Goal: Task Accomplishment & Management: Use online tool/utility

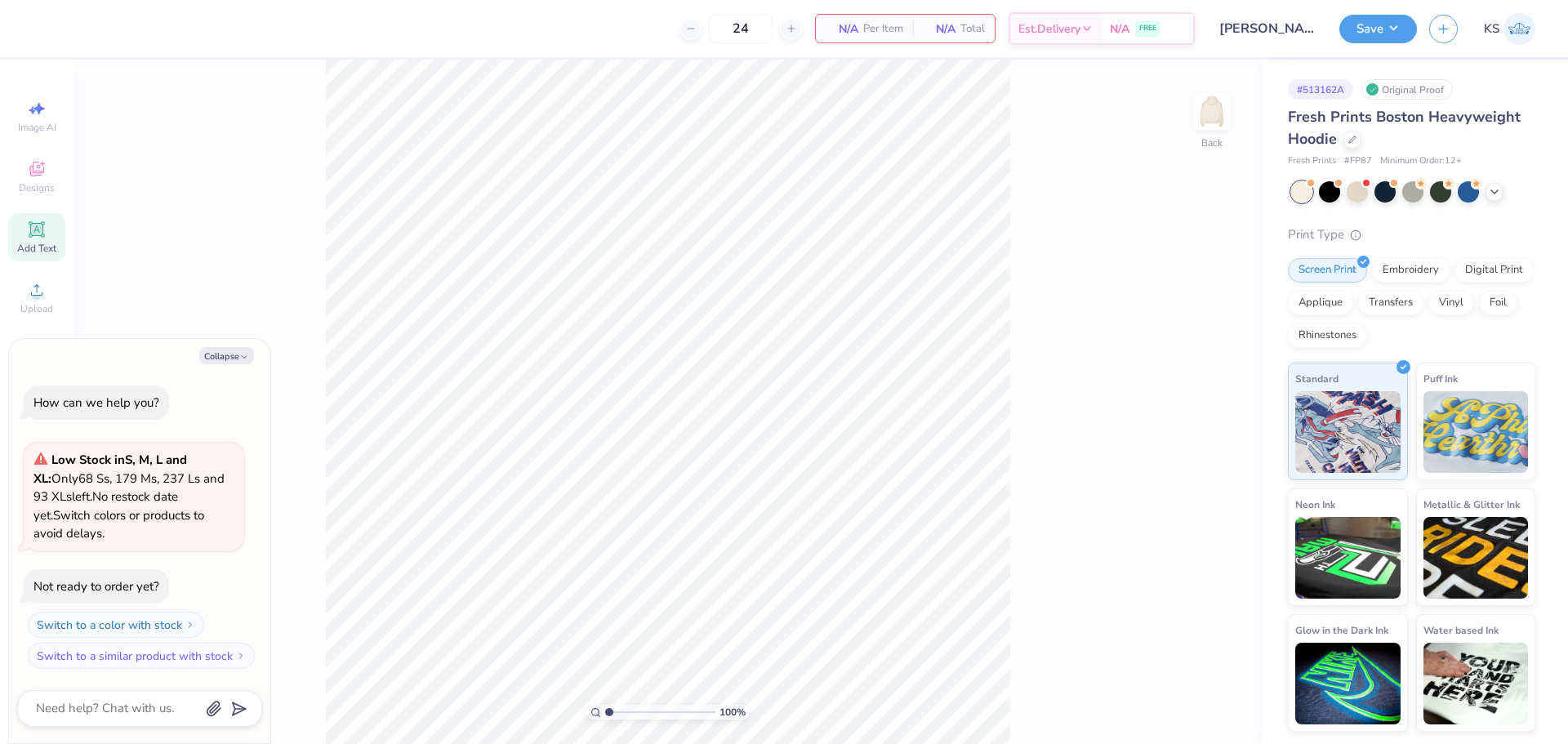
click at [26, 243] on span "Add Text" at bounding box center [36, 247] width 39 height 13
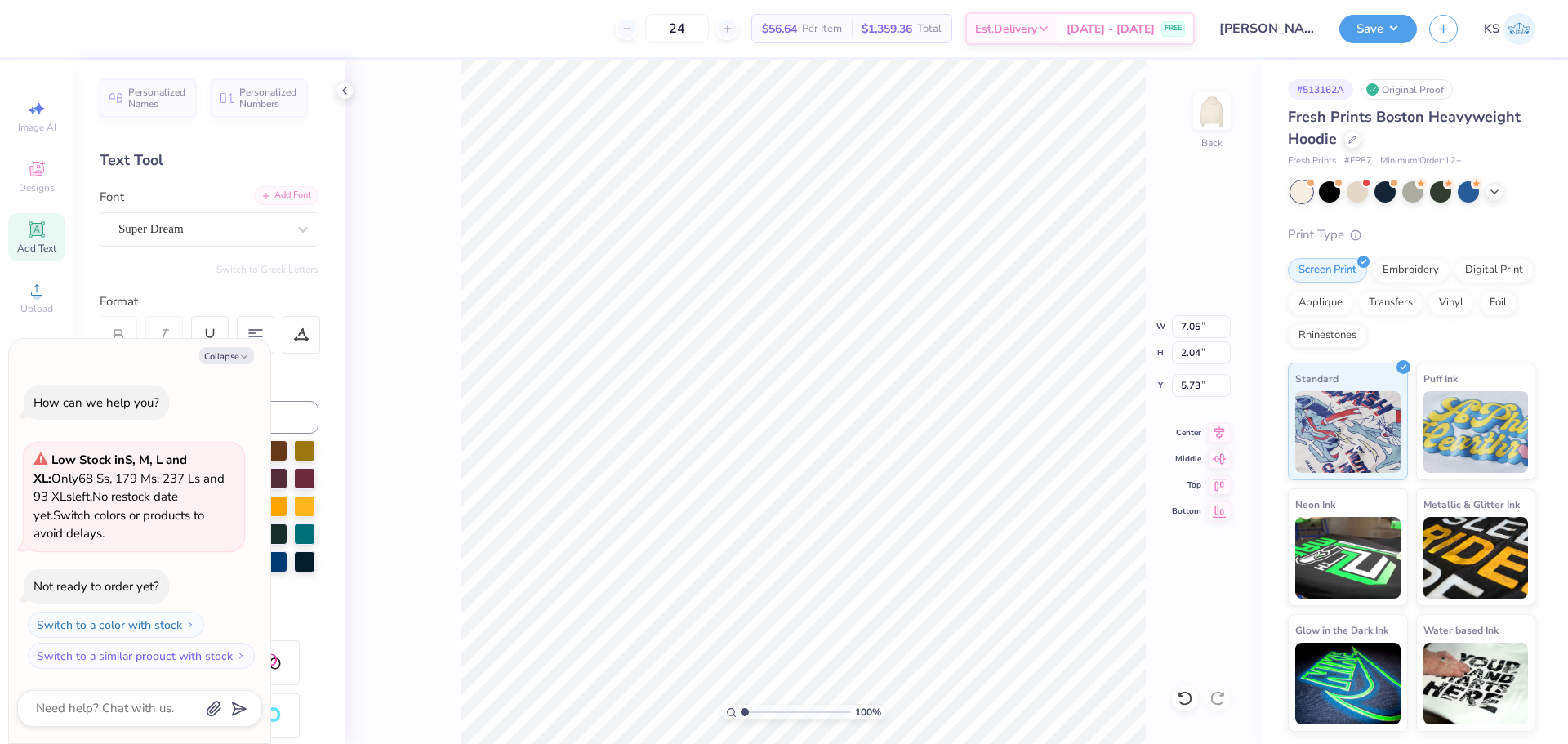
click at [284, 195] on div "Add Font" at bounding box center [287, 195] width 65 height 19
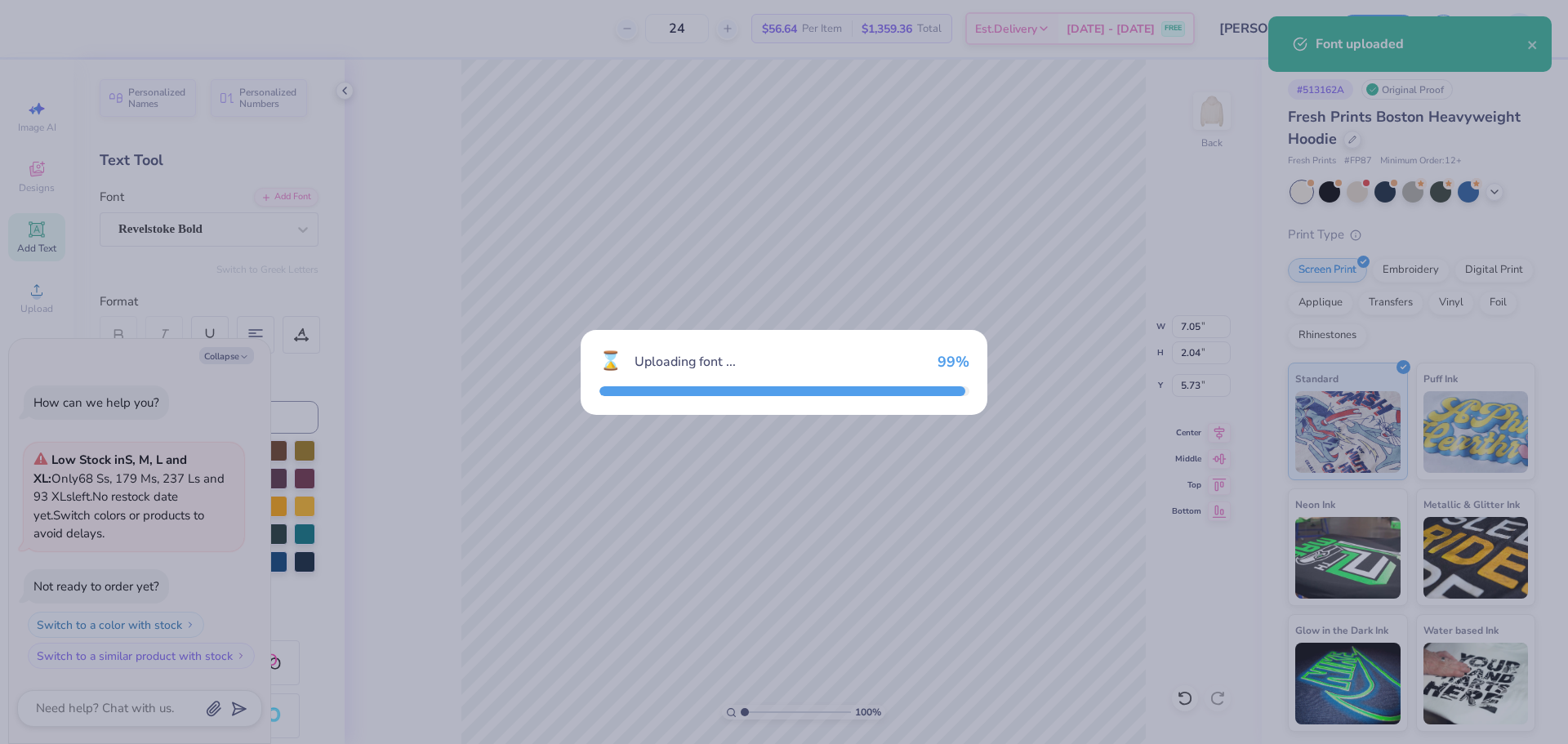
type textarea "x"
type input "5.11"
type input "1.95"
type input "5.78"
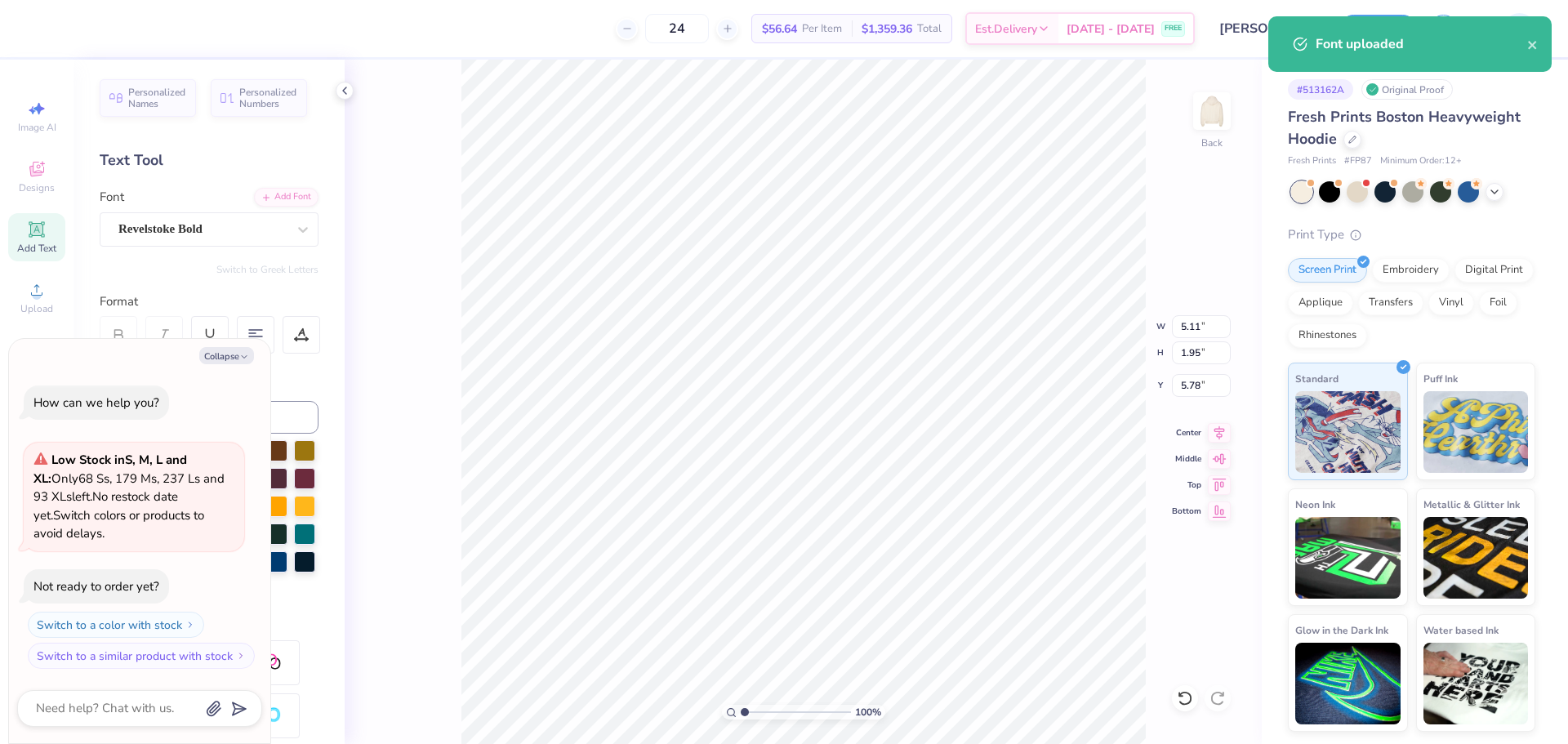
scroll to position [14, 2]
type textarea "x"
type textarea "C"
type textarea "x"
type textarea "CO"
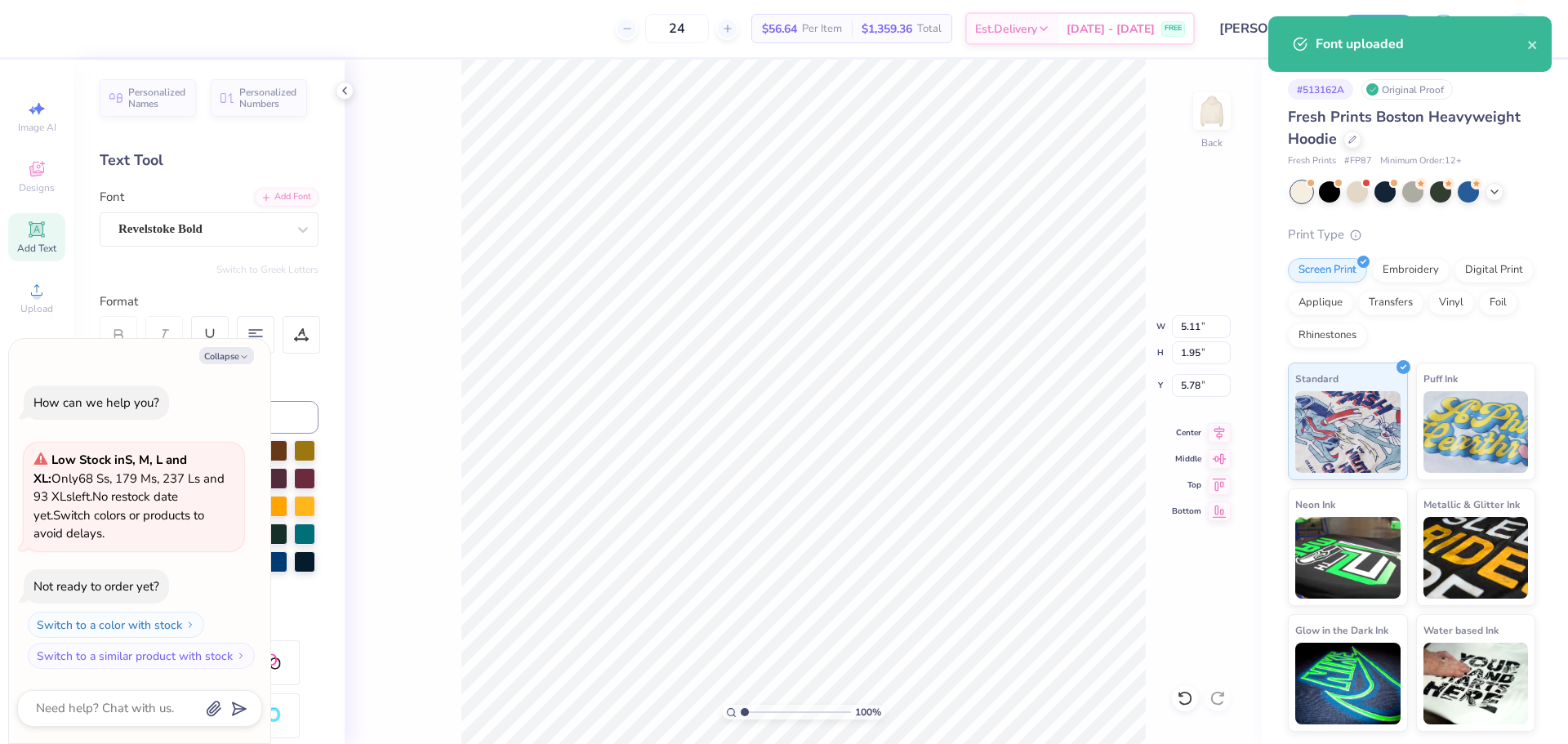
type textarea "x"
type textarea "COCO"
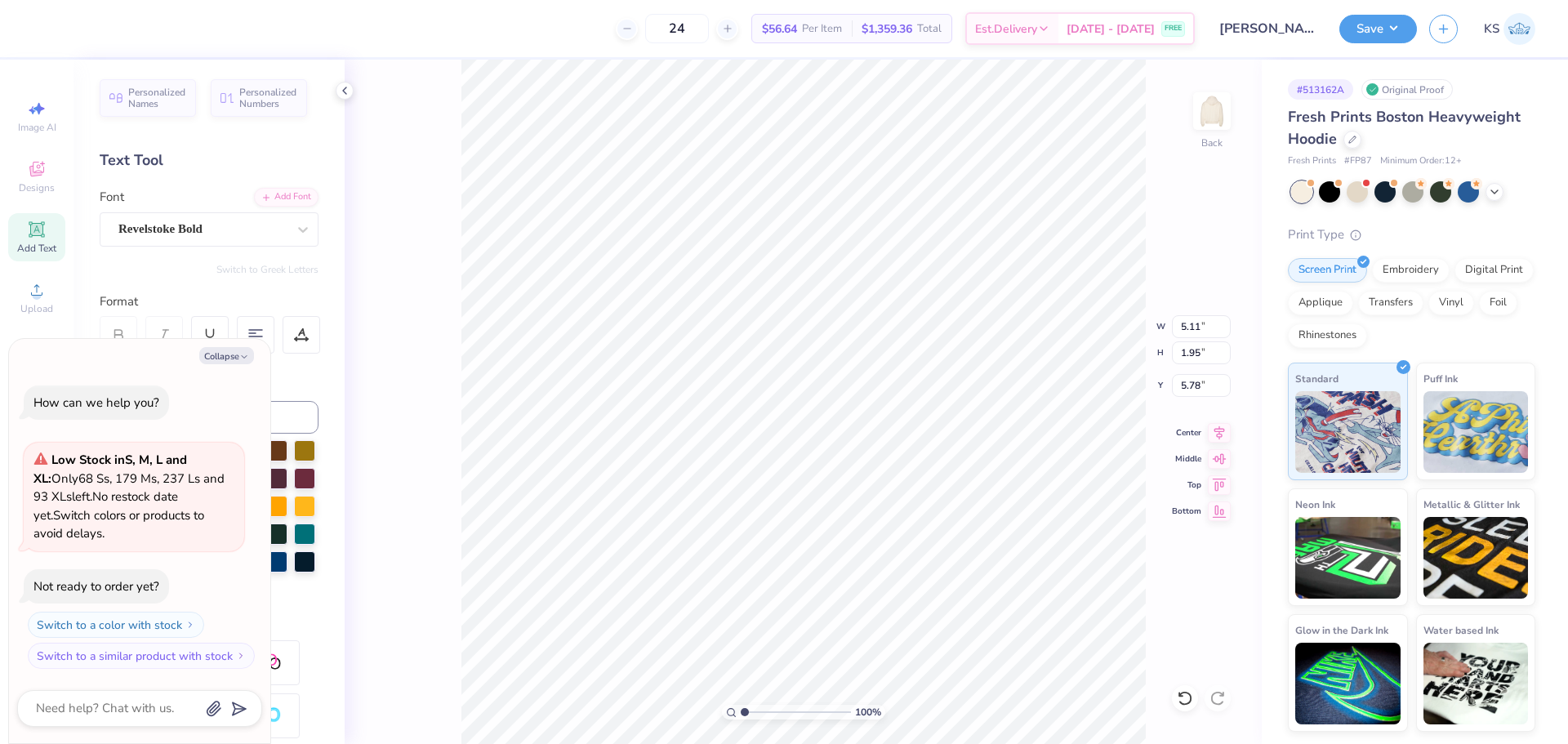
type textarea "x"
type input "5.45"
type input "5.77"
click at [230, 358] on button "Collapse" at bounding box center [227, 355] width 55 height 17
type textarea "x"
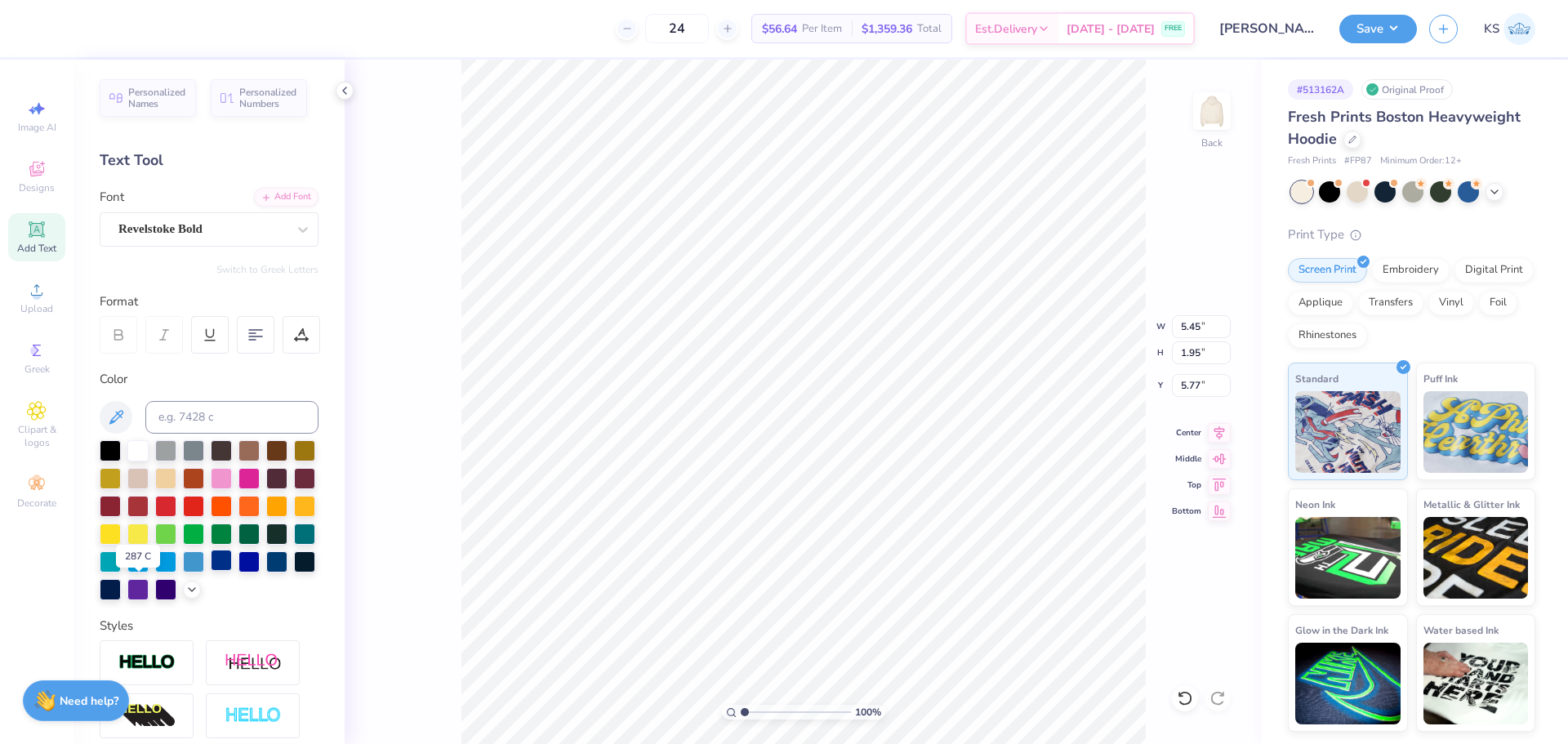
click at [211, 571] on div at bounding box center [222, 560] width 22 height 22
click at [312, 345] on div at bounding box center [301, 335] width 37 height 37
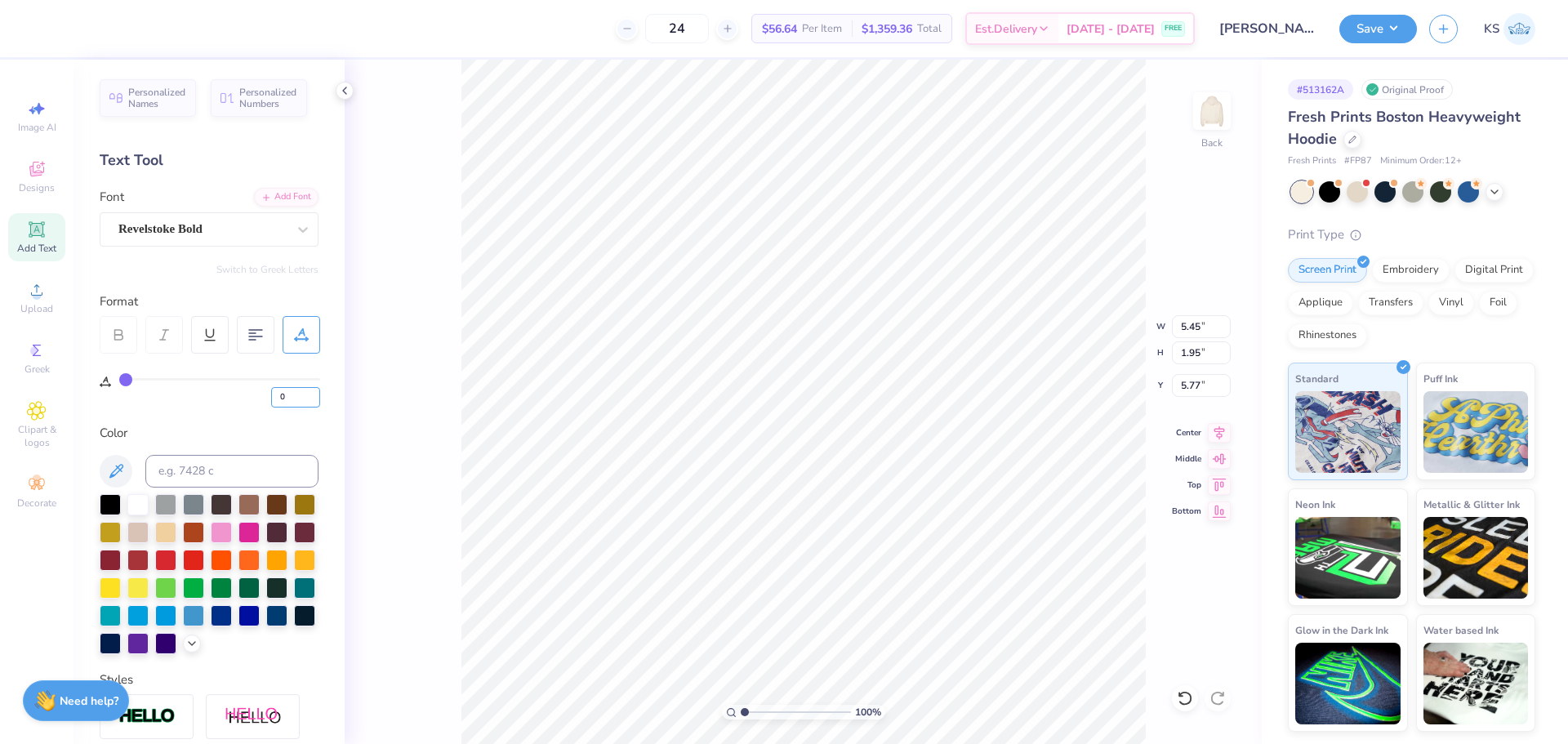
click at [306, 397] on input "0" at bounding box center [295, 398] width 49 height 21
type input "10"
type input "6.32"
click at [1202, 330] on input "6.32" at bounding box center [1202, 326] width 59 height 23
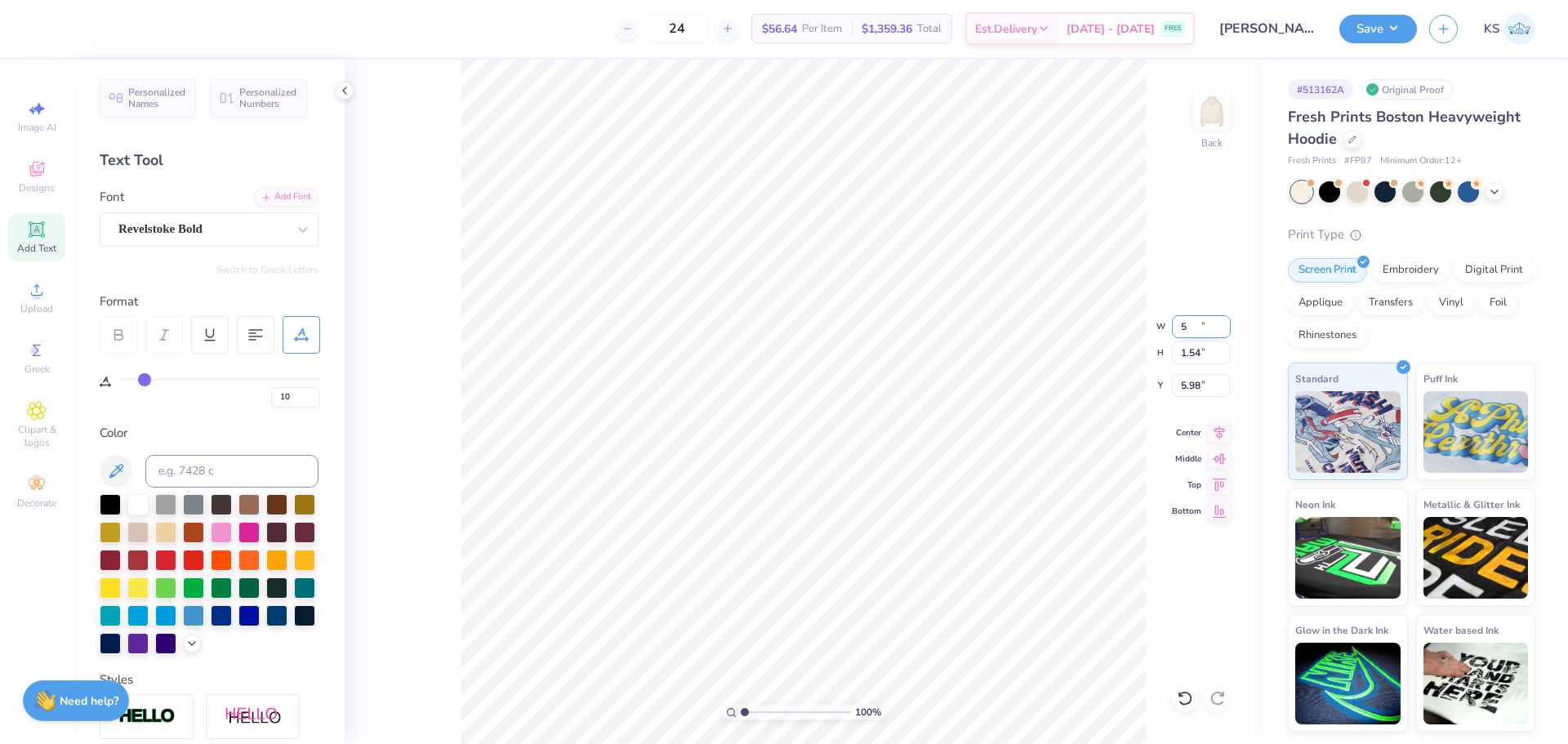
type input "5.00"
type input "1.54"
click at [1198, 380] on input "5.98" at bounding box center [1202, 385] width 59 height 23
type input "3.00"
click at [1224, 431] on icon at bounding box center [1219, 431] width 23 height 20
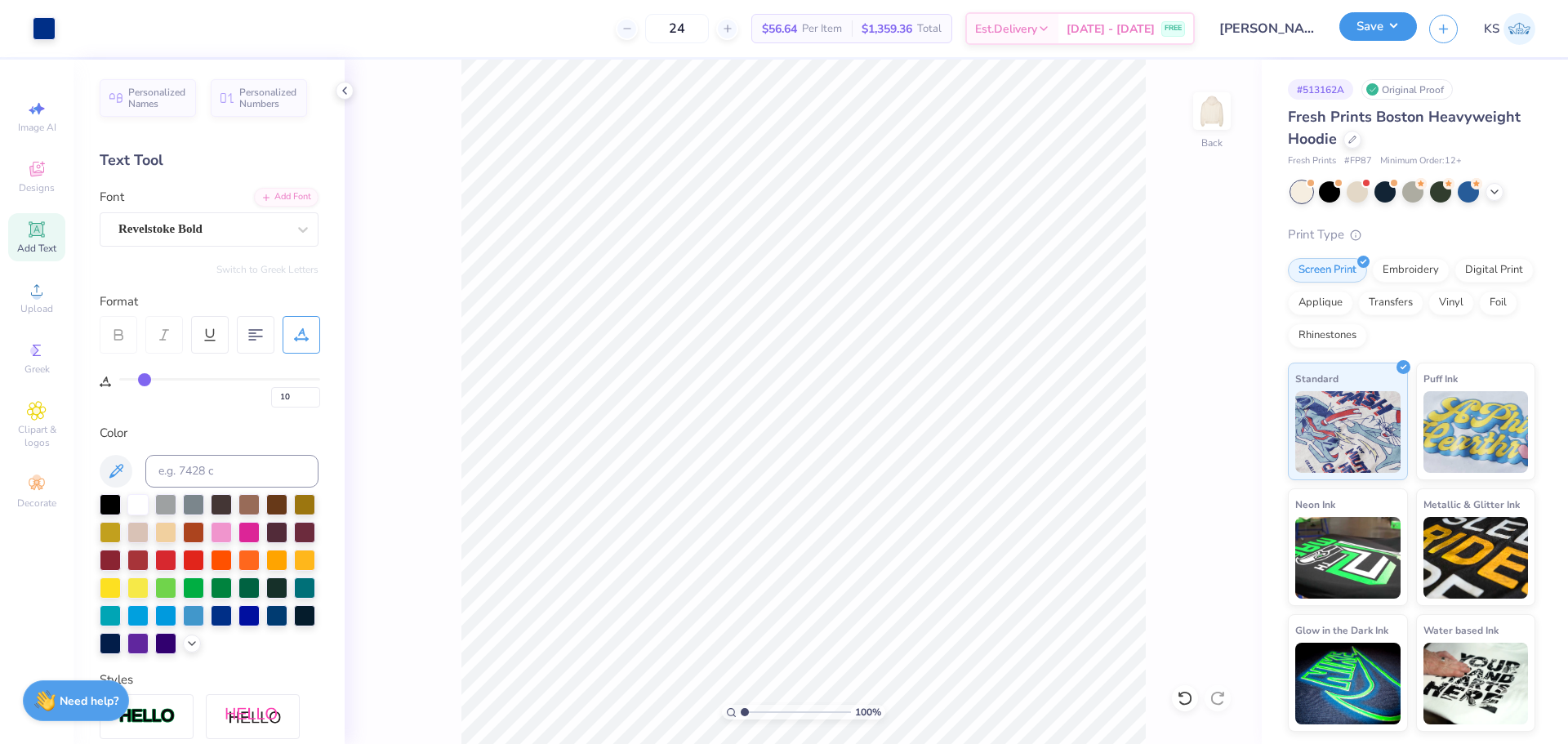
drag, startPoint x: 1359, startPoint y: 32, endPoint x: 1373, endPoint y: 45, distance: 19.1
click at [1360, 32] on button "Save" at bounding box center [1378, 26] width 78 height 28
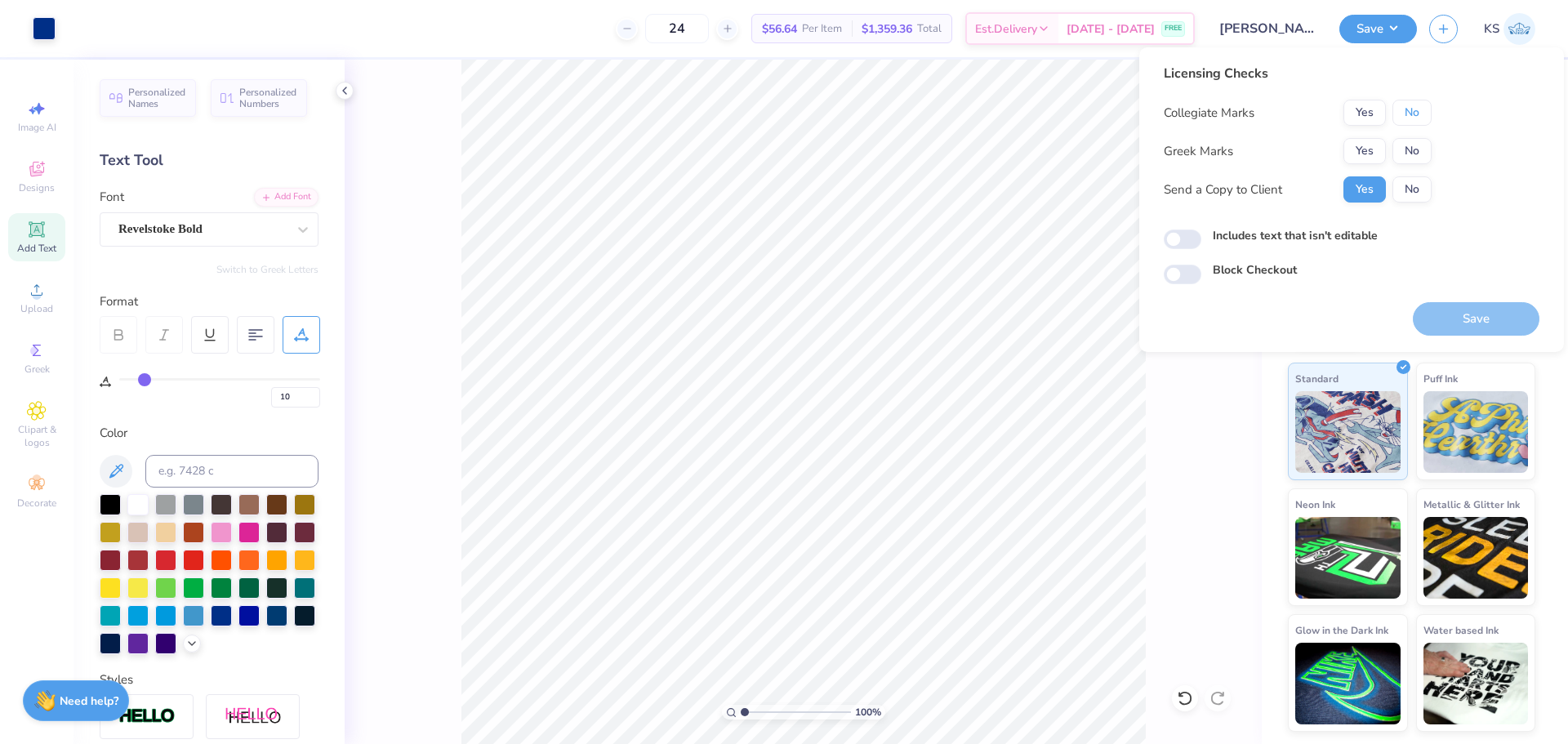
drag, startPoint x: 1416, startPoint y: 115, endPoint x: 1417, endPoint y: 132, distance: 17.0
click at [1417, 115] on button "No" at bounding box center [1412, 113] width 39 height 27
click at [1426, 163] on button "No" at bounding box center [1412, 151] width 39 height 27
click at [1452, 323] on button "Save" at bounding box center [1476, 319] width 127 height 33
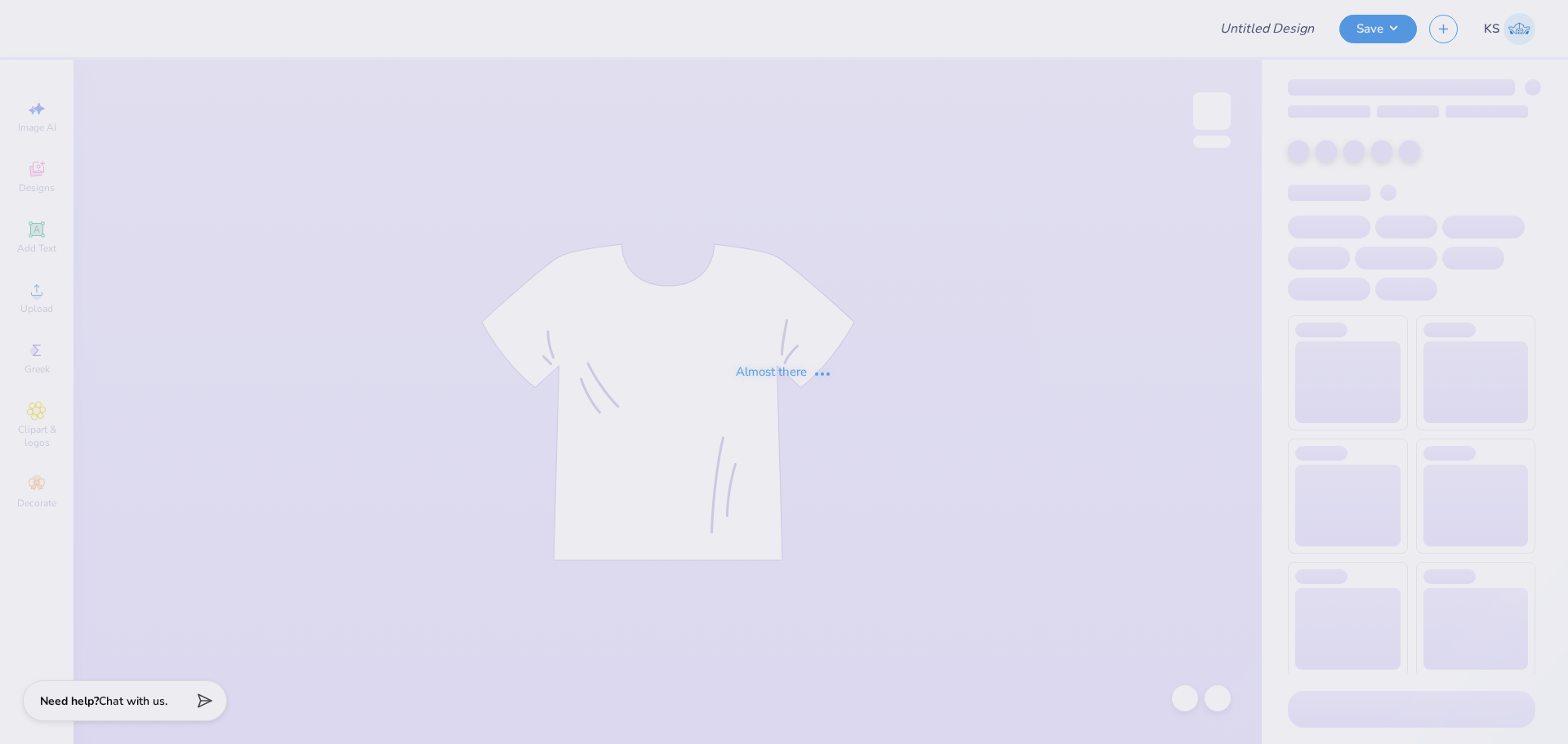
type input "IBA Proof w/ Names"
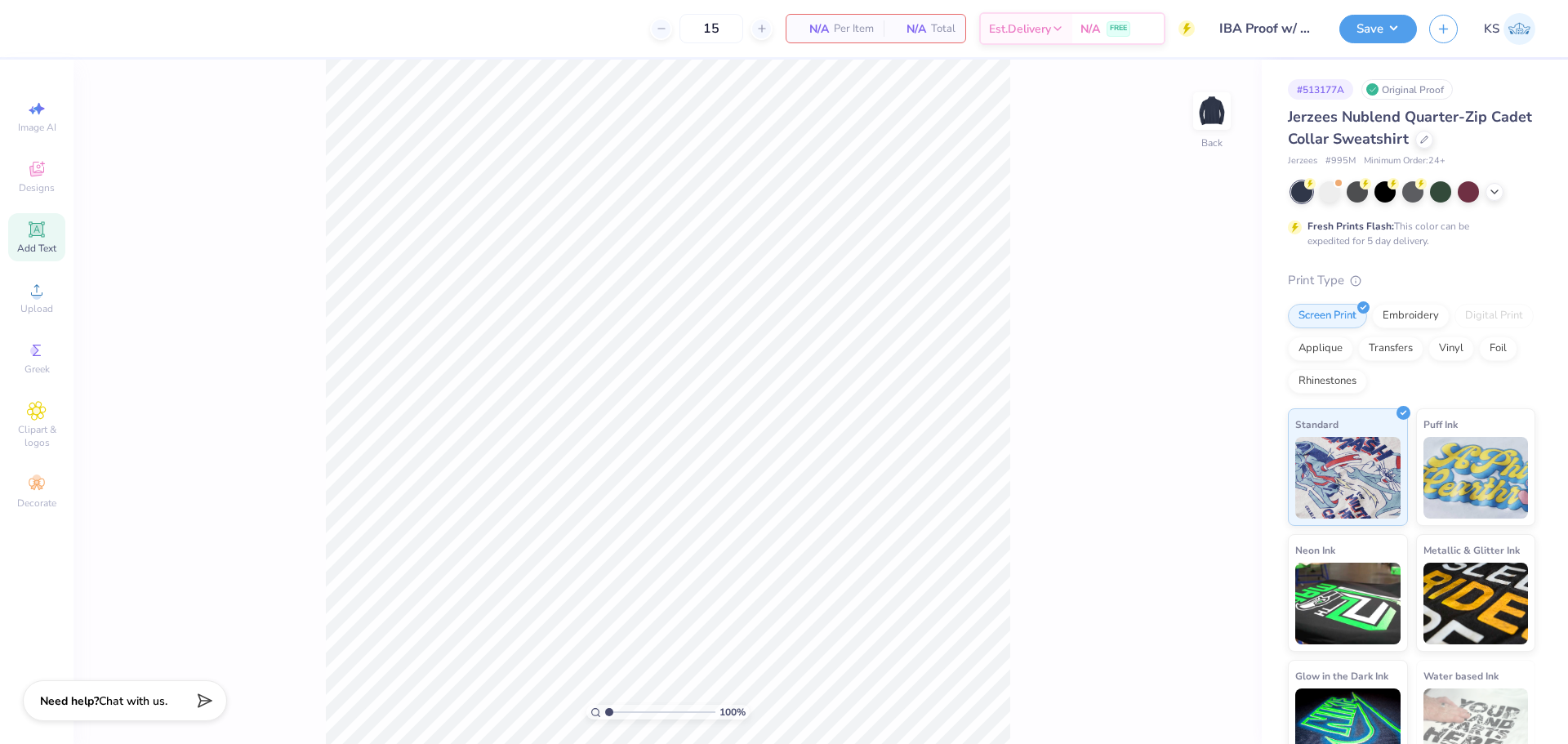
click at [45, 232] on icon at bounding box center [36, 230] width 20 height 20
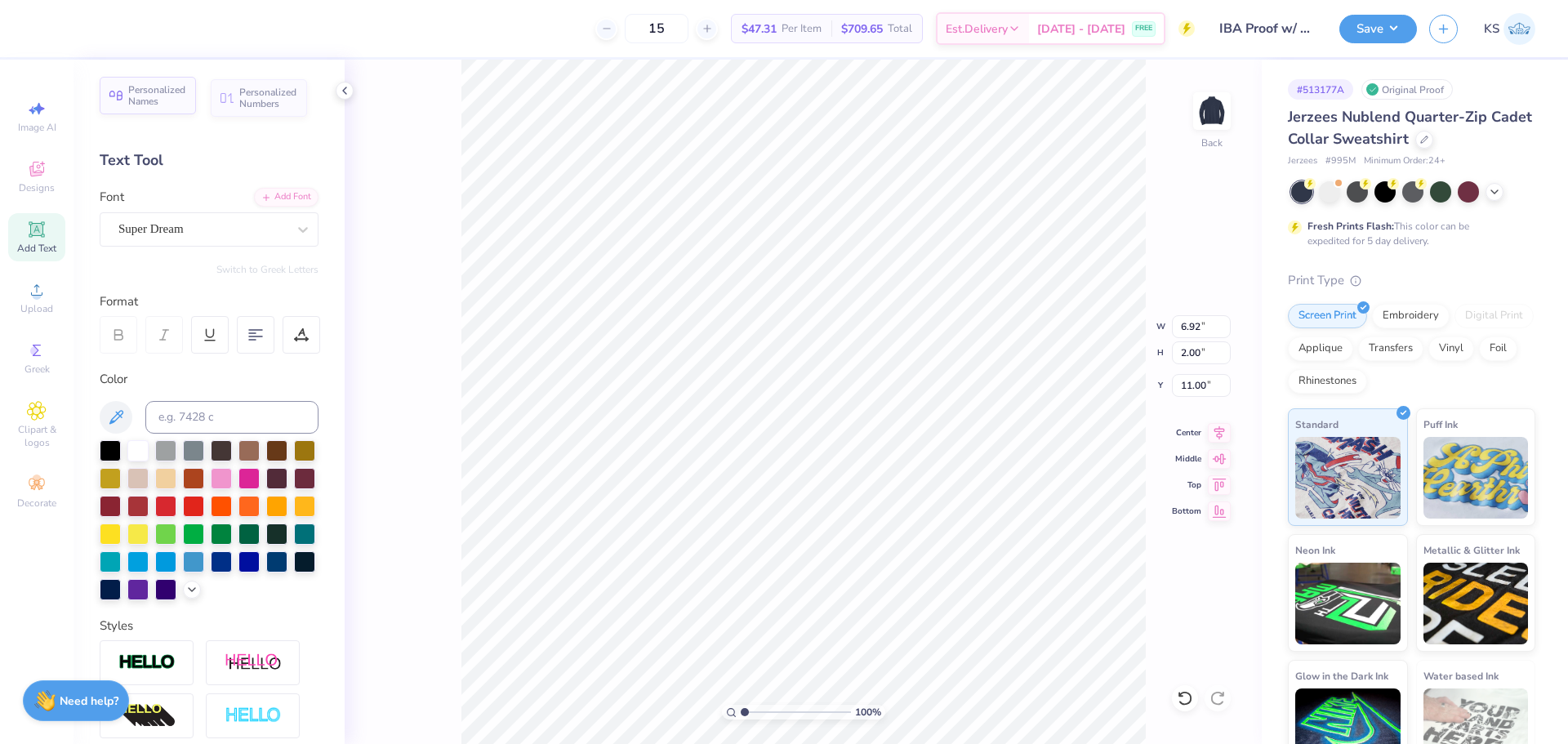
click at [172, 106] on span "Personalized Names" at bounding box center [157, 95] width 58 height 23
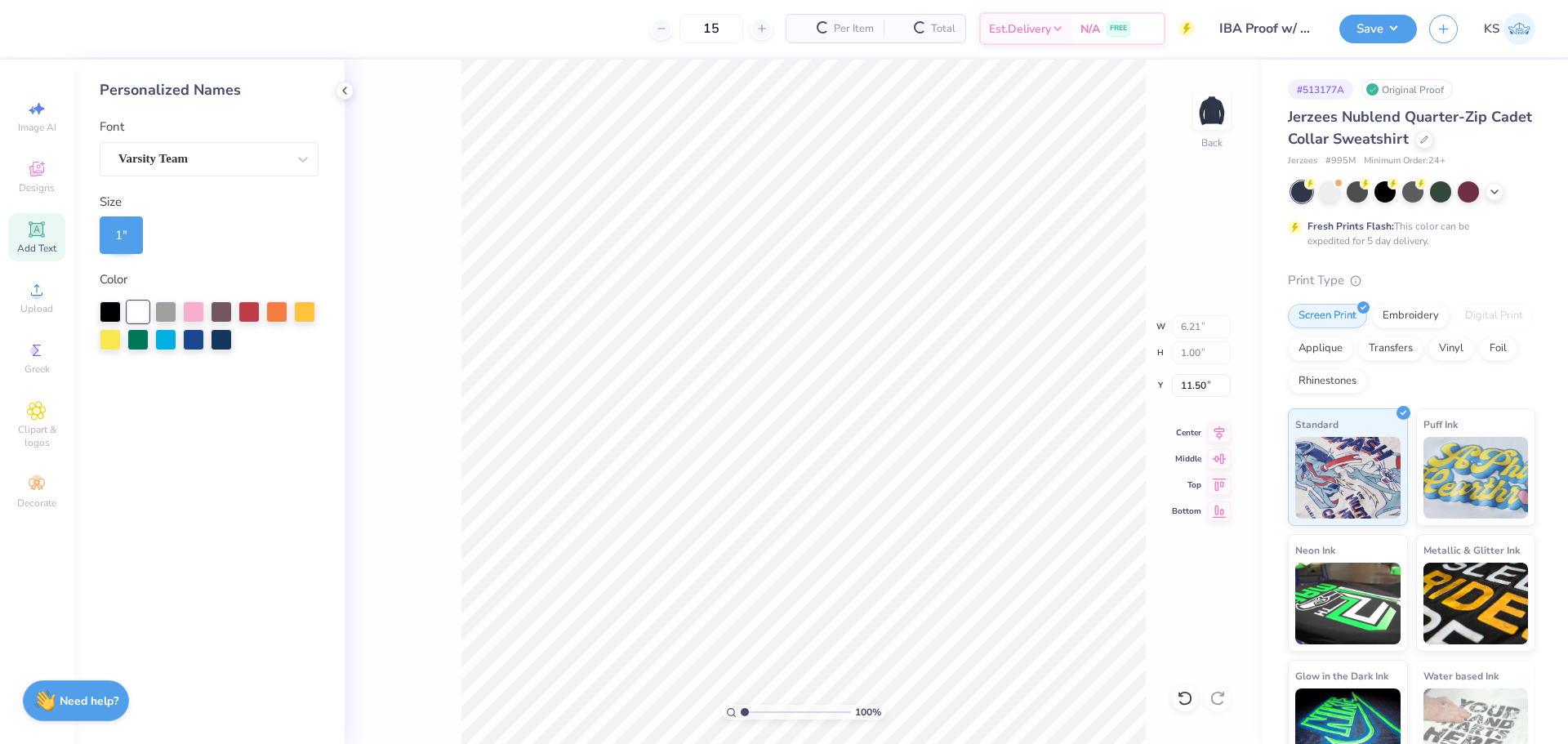
type input "6.21"
type input "1.00"
type input "9.03"
click at [202, 156] on div "Varsity Team" at bounding box center [202, 159] width 172 height 26
type input "t"
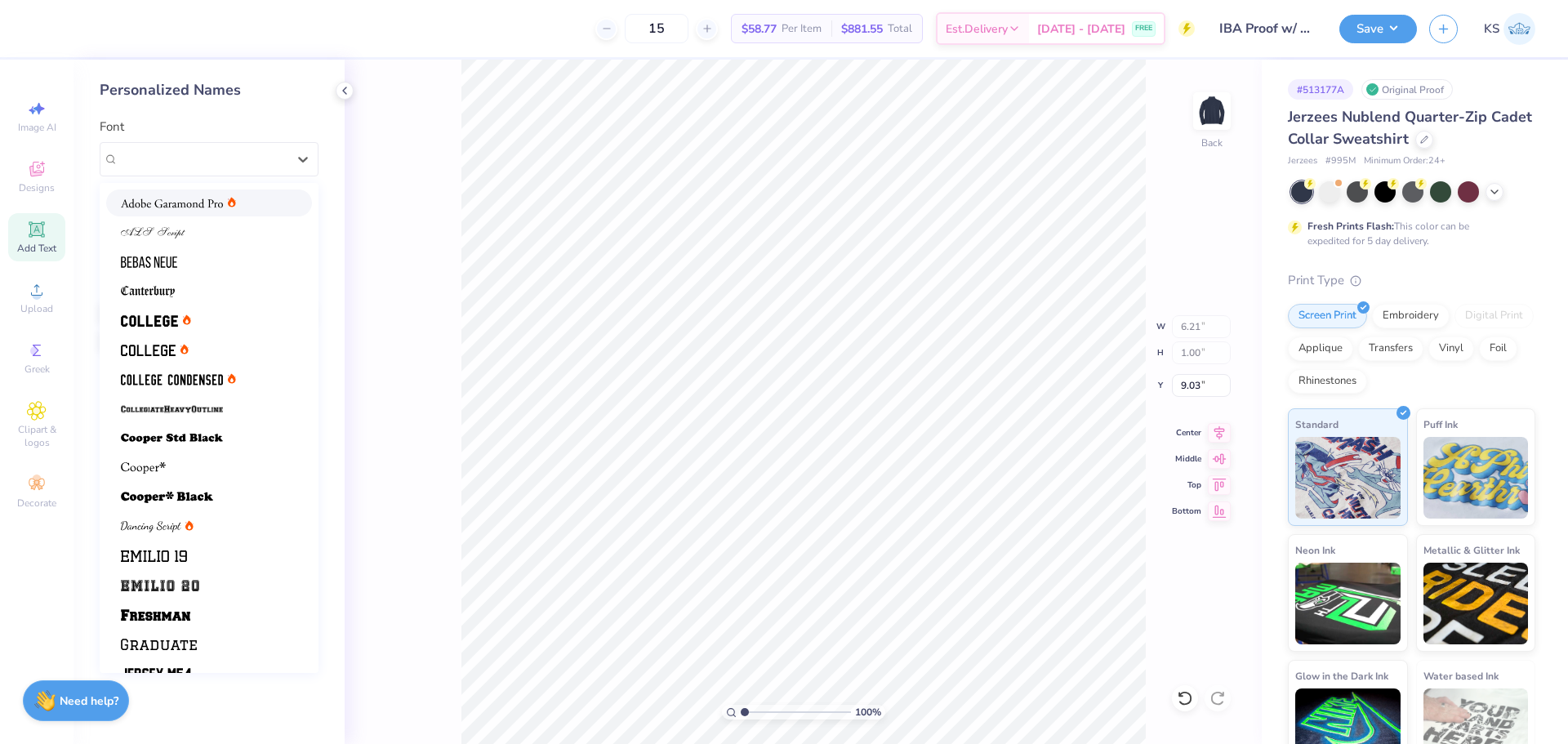
click at [190, 211] on span at bounding box center [172, 202] width 102 height 17
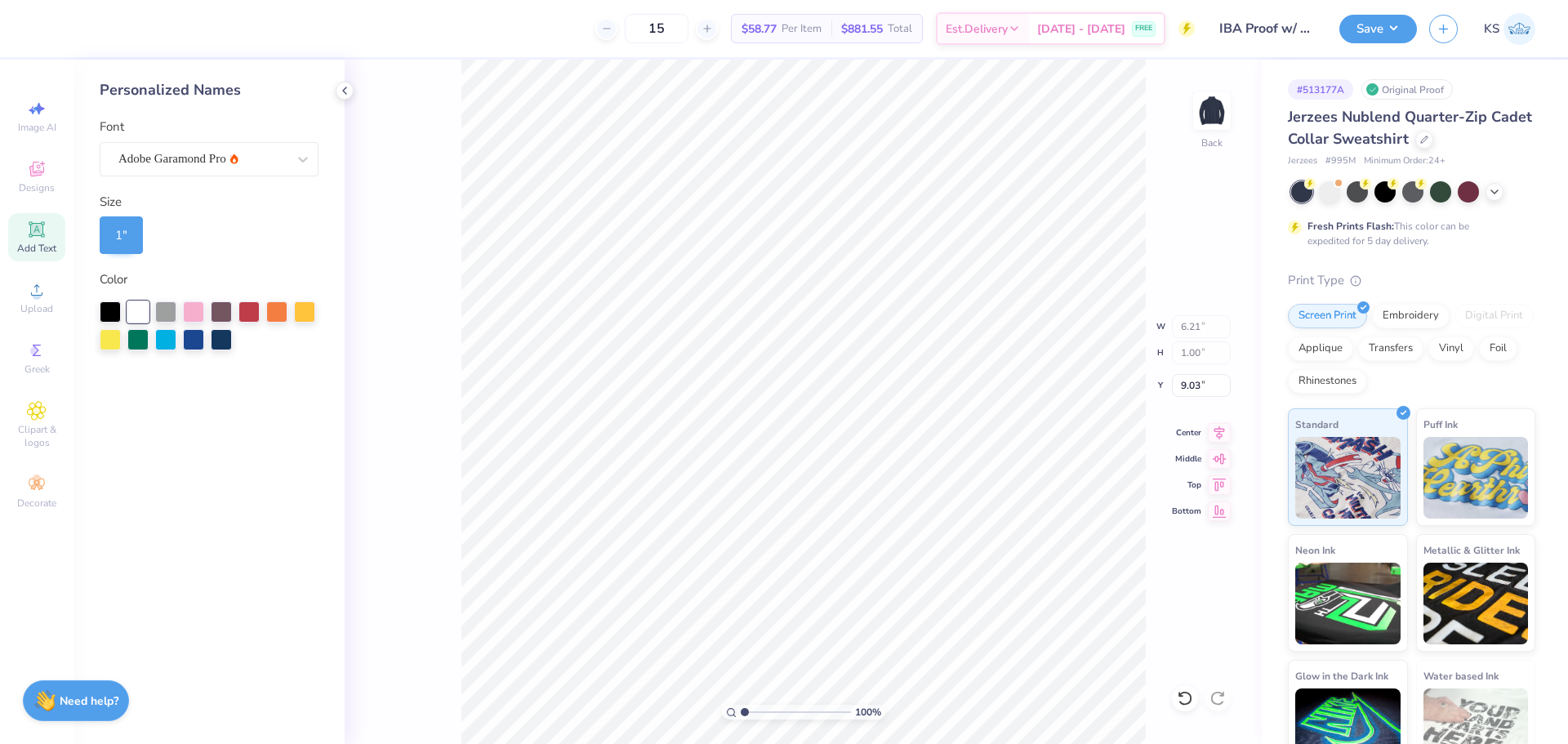
type input "6.43"
